Goal: Find specific page/section: Find specific page/section

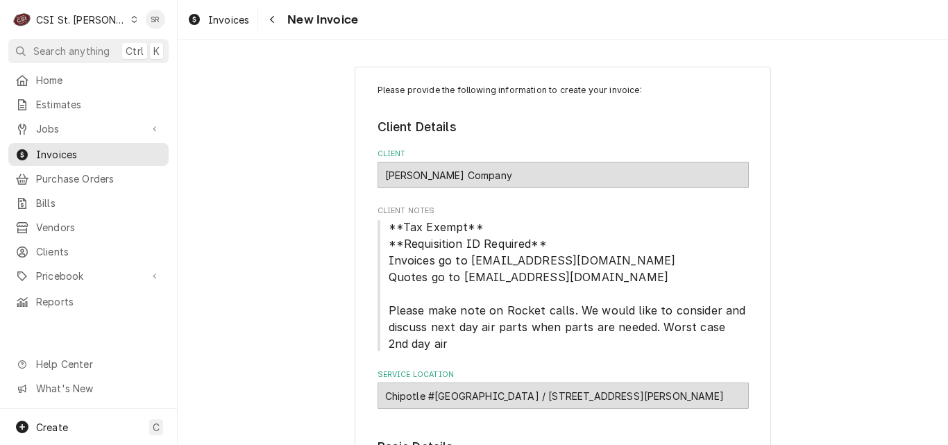
scroll to position [422, 0]
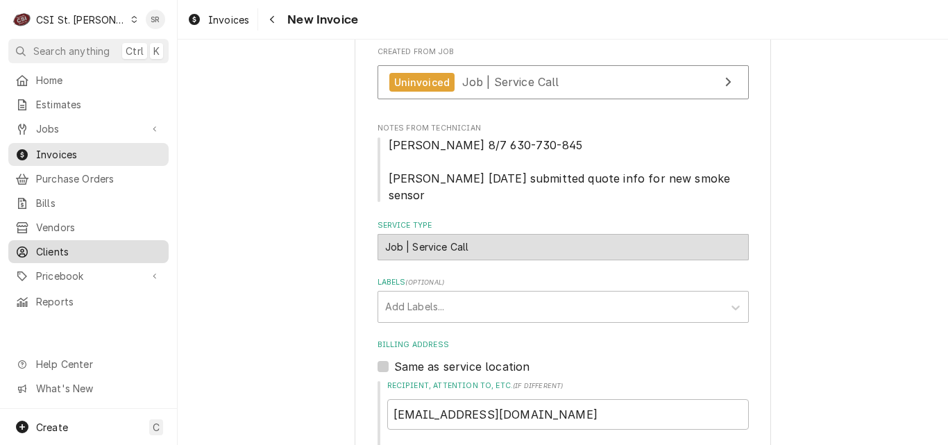
click at [60, 244] on span "Clients" at bounding box center [99, 251] width 126 height 15
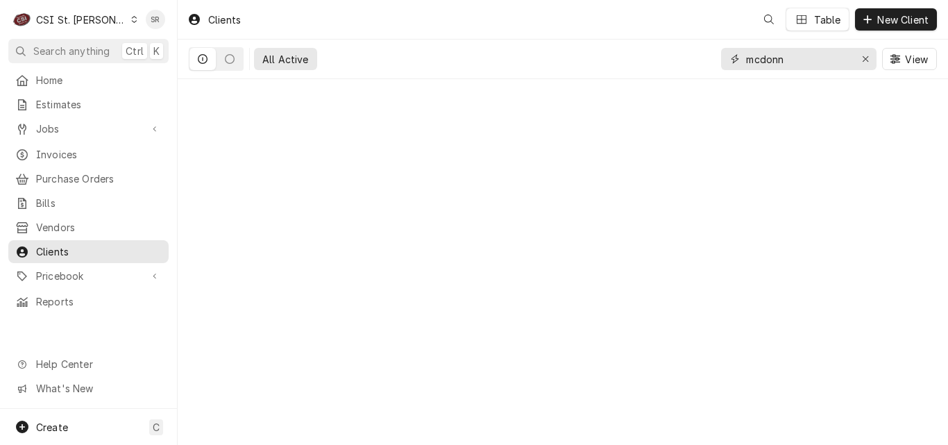
click at [810, 62] on input "mcdonn" at bounding box center [798, 59] width 104 height 22
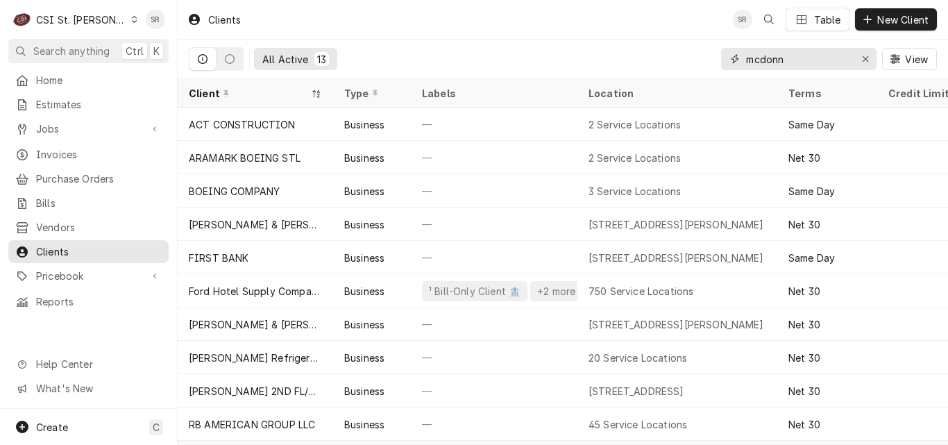
drag, startPoint x: 797, startPoint y: 62, endPoint x: 725, endPoint y: 60, distance: 72.2
click at [725, 60] on div "mcdonn" at bounding box center [798, 59] width 155 height 22
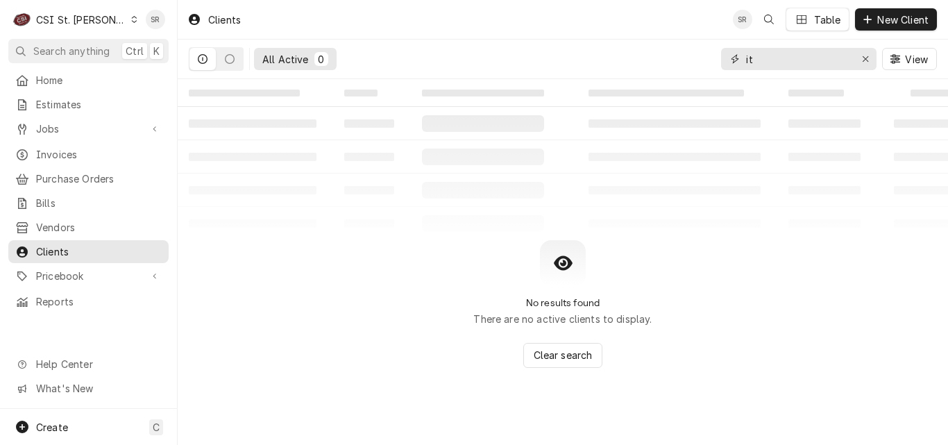
type input "i"
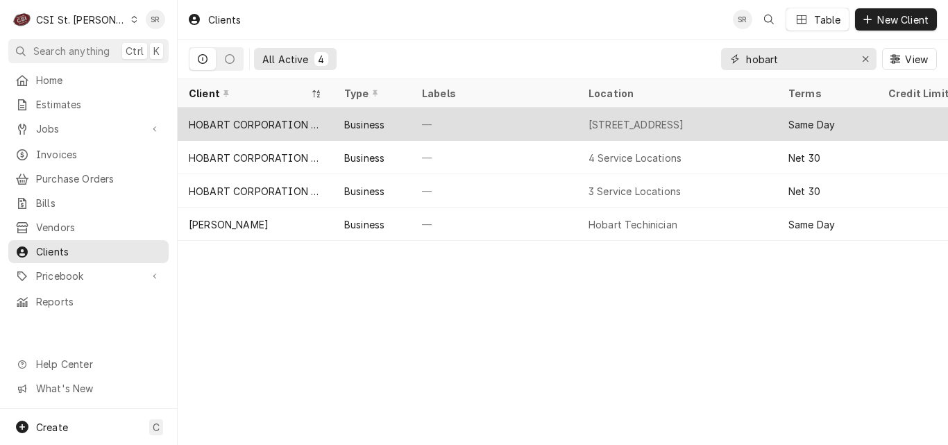
type input "hobart"
click at [427, 117] on div "—" at bounding box center [494, 124] width 166 height 33
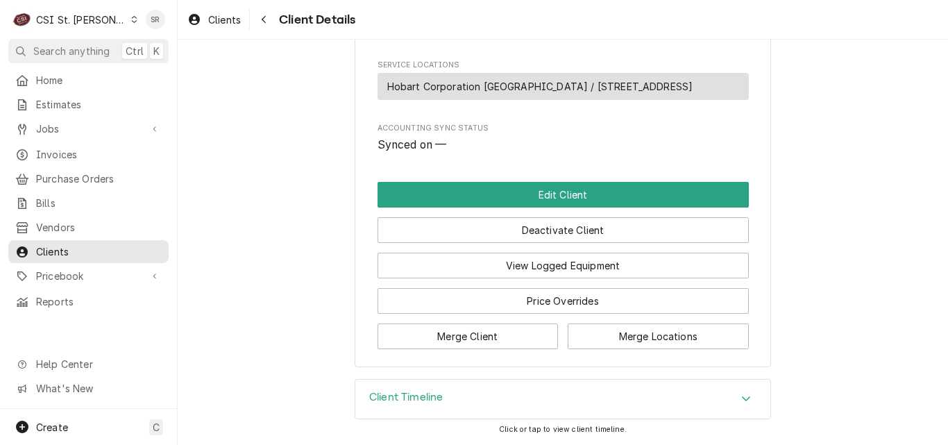
scroll to position [723, 0]
click at [267, 19] on icon "Navigate back" at bounding box center [264, 20] width 6 height 10
